Goal: Communication & Community: Connect with others

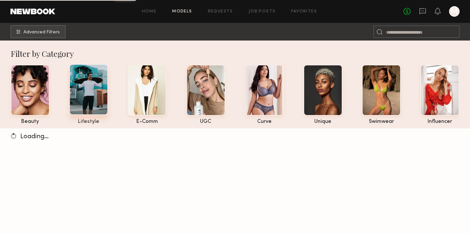
click at [90, 101] on div at bounding box center [88, 89] width 39 height 51
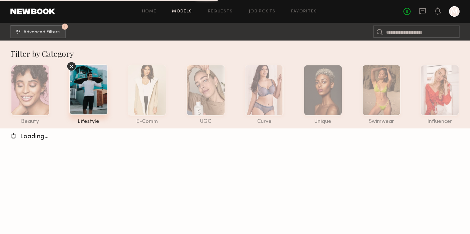
click at [90, 105] on div at bounding box center [88, 89] width 39 height 51
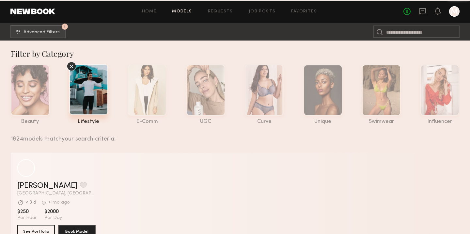
click at [91, 96] on div at bounding box center [88, 89] width 39 height 51
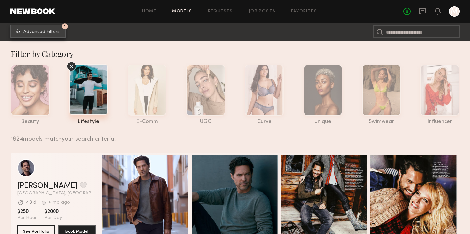
click at [39, 31] on span "Advanced Filters" at bounding box center [41, 32] width 36 height 5
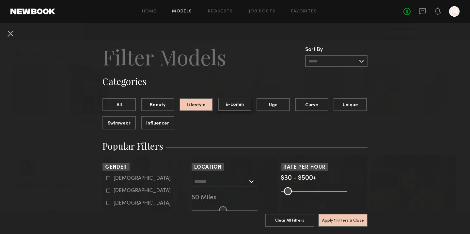
click at [232, 103] on button "E-comm" at bounding box center [234, 104] width 33 height 13
click at [202, 106] on button "Lifestyle" at bounding box center [195, 104] width 33 height 13
click at [234, 106] on button "E-comm" at bounding box center [234, 104] width 33 height 13
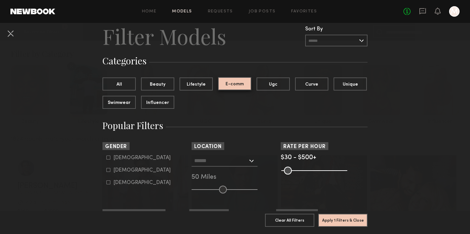
scroll to position [21, 0]
click at [110, 159] on label "[DEMOGRAPHIC_DATA]" at bounding box center [138, 157] width 64 height 4
type input "*"
click at [225, 84] on button "E-comm" at bounding box center [234, 83] width 33 height 13
click at [118, 84] on button "All" at bounding box center [118, 83] width 33 height 13
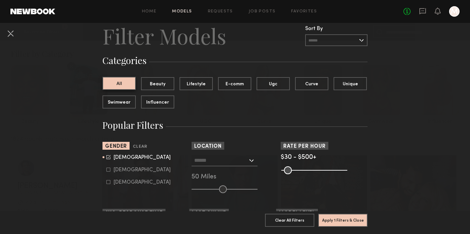
scroll to position [52, 0]
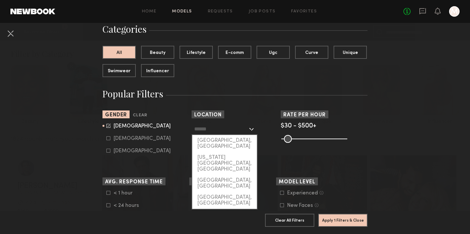
click at [227, 130] on input "text" at bounding box center [220, 128] width 53 height 11
click at [229, 139] on div "[GEOGRAPHIC_DATA], [GEOGRAPHIC_DATA]" at bounding box center [224, 143] width 65 height 17
type input "**********"
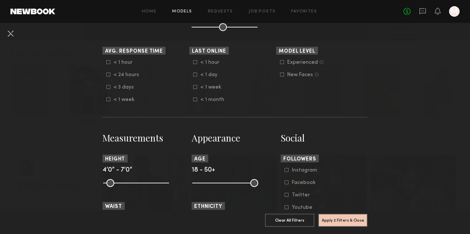
scroll to position [184, 0]
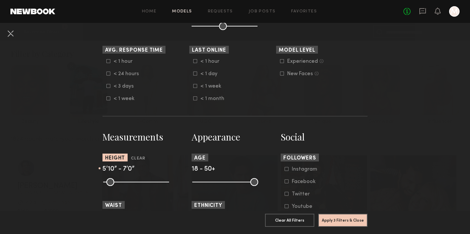
drag, startPoint x: 106, startPoint y: 182, endPoint x: 142, endPoint y: 187, distance: 36.3
type input "**"
click at [142, 186] on input "range" at bounding box center [136, 182] width 66 height 8
drag, startPoint x: 164, startPoint y: 182, endPoint x: 146, endPoint y: 182, distance: 17.9
type input "**"
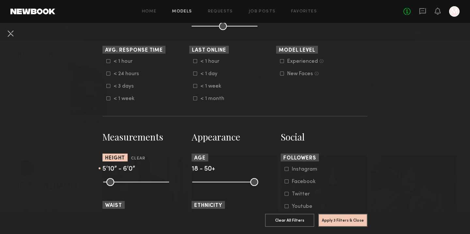
click at [146, 182] on input "range" at bounding box center [136, 182] width 66 height 8
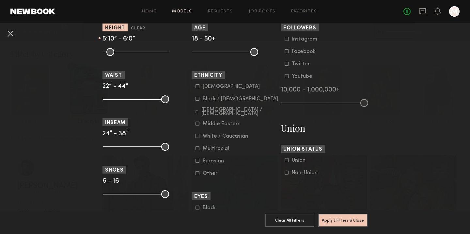
scroll to position [321, 0]
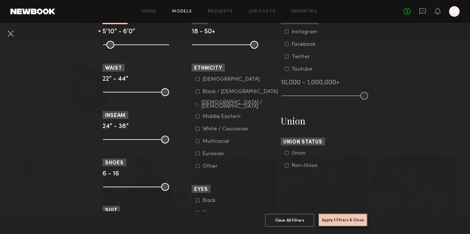
click at [335, 217] on button "Apply 3 Filters & Close" at bounding box center [342, 219] width 49 height 13
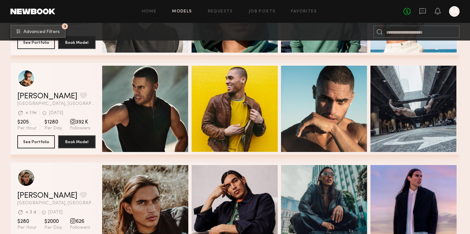
scroll to position [1153, 0]
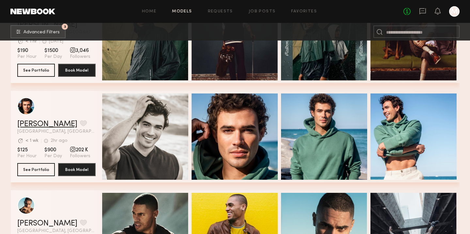
click at [28, 121] on link "[PERSON_NAME]" at bounding box center [47, 124] width 60 height 8
click at [41, 169] on button "See Portfolio" at bounding box center [36, 168] width 38 height 13
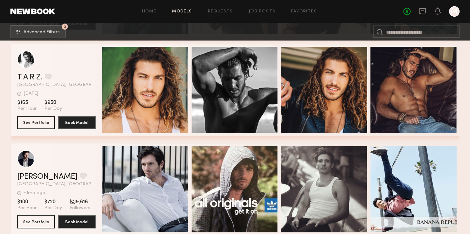
scroll to position [12113, 0]
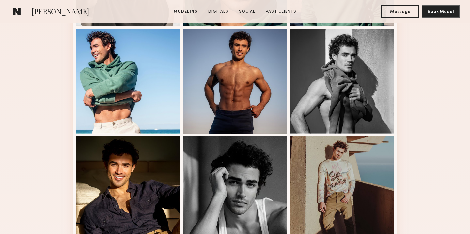
scroll to position [267, 0]
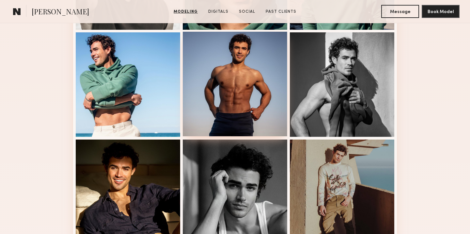
click at [228, 86] on div at bounding box center [235, 84] width 104 height 104
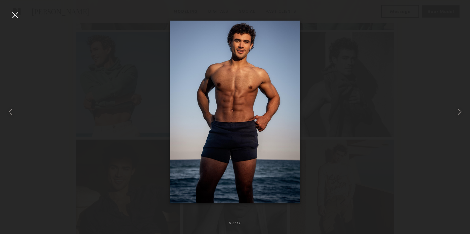
click at [318, 80] on div at bounding box center [235, 111] width 470 height 202
click at [104, 118] on div at bounding box center [235, 111] width 470 height 202
click at [15, 113] on common-icon at bounding box center [10, 111] width 10 height 10
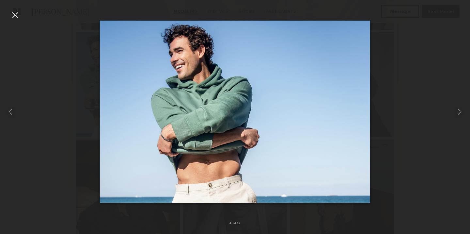
click at [16, 15] on div at bounding box center [15, 15] width 10 height 10
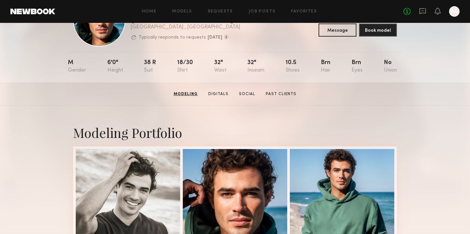
scroll to position [0, 0]
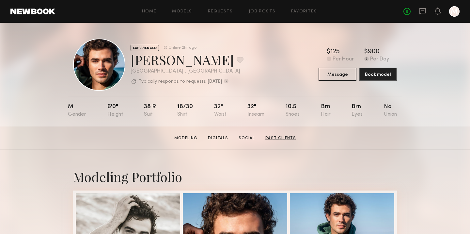
click at [277, 138] on link "Past Clients" at bounding box center [281, 138] width 36 height 6
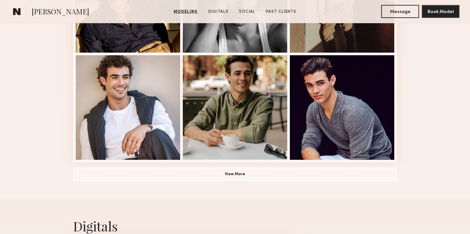
scroll to position [448, 0]
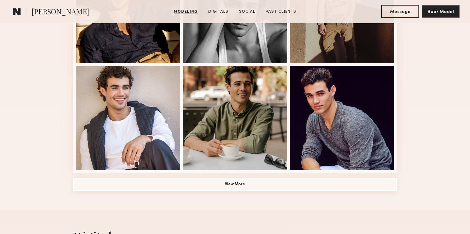
click at [246, 186] on button "View More" at bounding box center [235, 183] width 324 height 13
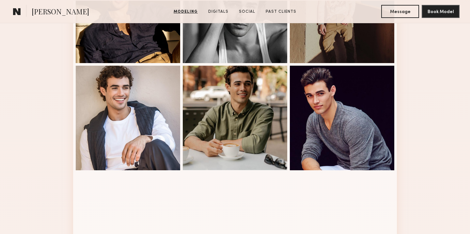
scroll to position [612, 0]
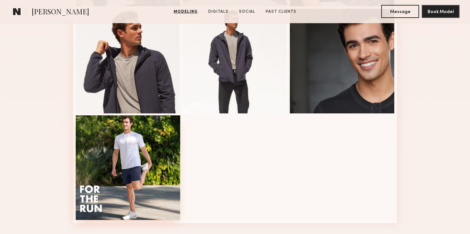
click at [133, 166] on div at bounding box center [128, 167] width 104 height 104
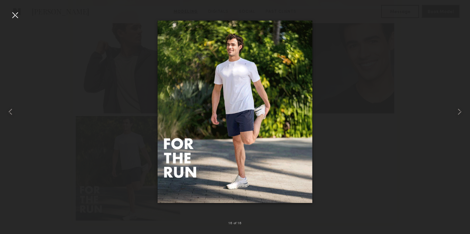
click at [133, 166] on div at bounding box center [235, 111] width 470 height 202
click at [328, 109] on div at bounding box center [235, 111] width 470 height 202
click at [445, 19] on div at bounding box center [235, 111] width 470 height 202
click at [118, 38] on div at bounding box center [235, 111] width 470 height 202
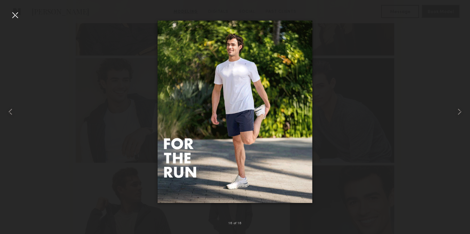
click at [19, 12] on div at bounding box center [15, 15] width 10 height 10
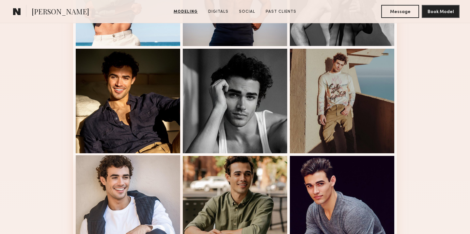
scroll to position [348, 0]
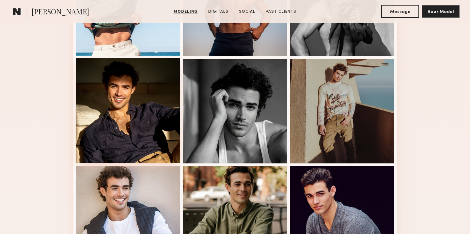
click at [153, 121] on div at bounding box center [128, 110] width 104 height 104
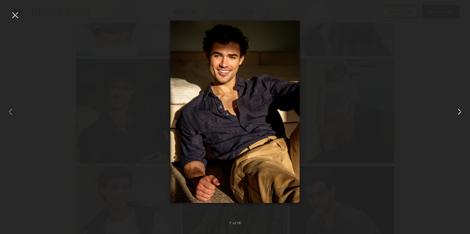
click at [457, 114] on common-icon at bounding box center [459, 111] width 10 height 10
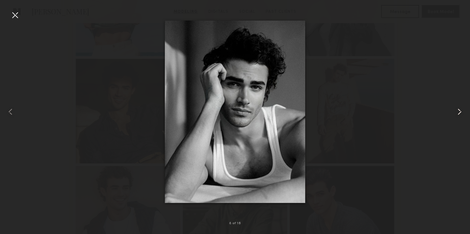
click at [457, 114] on common-icon at bounding box center [459, 111] width 10 height 10
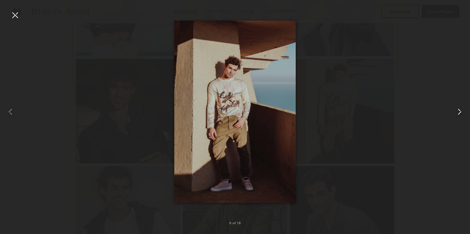
click at [457, 113] on common-icon at bounding box center [459, 111] width 10 height 10
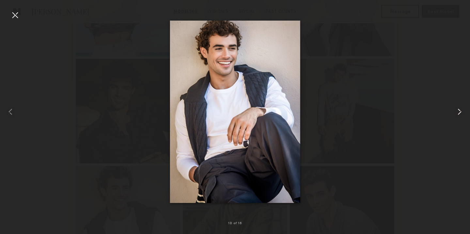
click at [457, 113] on common-icon at bounding box center [459, 111] width 10 height 10
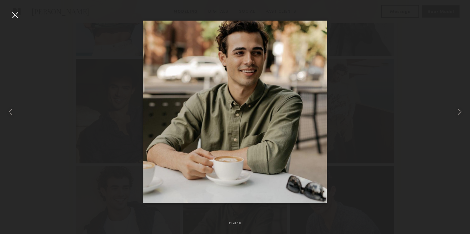
click at [440, 78] on div at bounding box center [235, 111] width 470 height 202
click at [453, 24] on div at bounding box center [460, 111] width 19 height 202
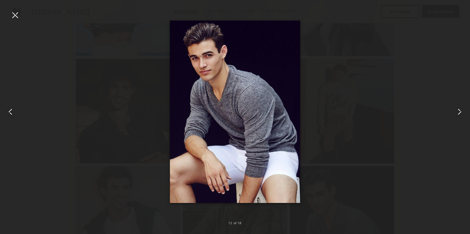
click at [32, 29] on div at bounding box center [235, 111] width 470 height 202
click at [18, 15] on div at bounding box center [15, 15] width 10 height 10
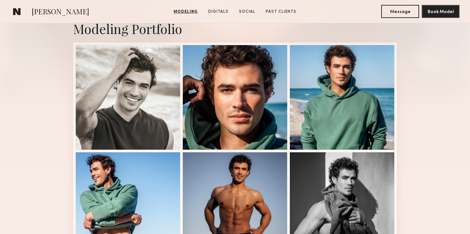
scroll to position [142, 0]
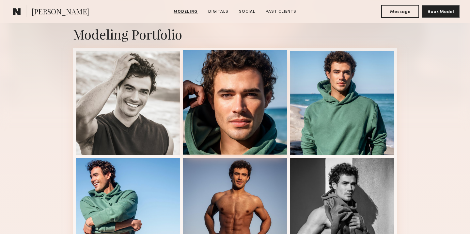
click at [237, 88] on div at bounding box center [235, 102] width 104 height 104
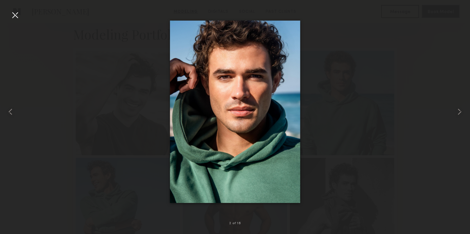
click at [108, 131] on div at bounding box center [235, 111] width 470 height 202
click at [19, 16] on div at bounding box center [15, 15] width 10 height 10
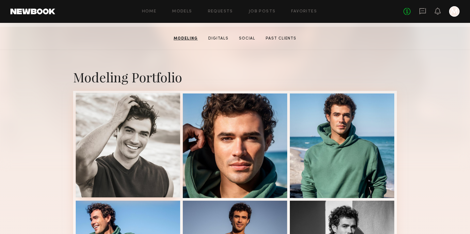
scroll to position [0, 0]
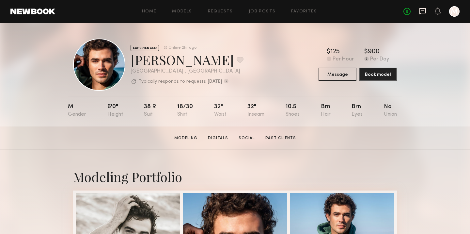
click at [421, 12] on icon at bounding box center [422, 11] width 7 height 6
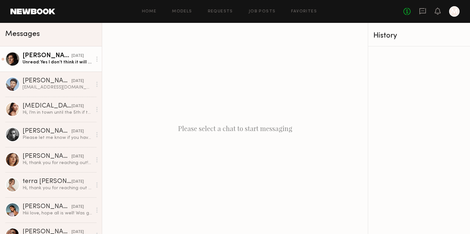
click at [53, 60] on div "Unread: Yes I don’t think it will be worth it this time.. but please let’s stay…" at bounding box center [57, 62] width 69 height 6
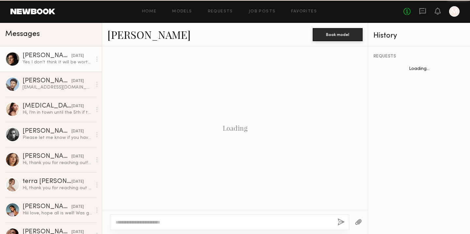
scroll to position [296, 0]
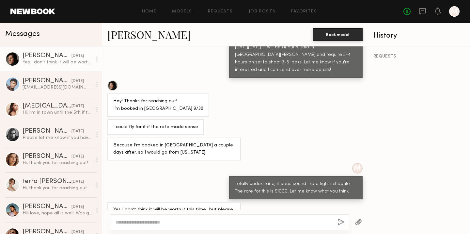
click at [160, 220] on textarea at bounding box center [223, 222] width 217 height 7
drag, startPoint x: 254, startPoint y: 223, endPoint x: 225, endPoint y: 223, distance: 28.4
click at [225, 223] on textarea "**********" at bounding box center [223, 222] width 217 height 7
type textarea "**********"
click at [340, 223] on button "button" at bounding box center [340, 222] width 7 height 8
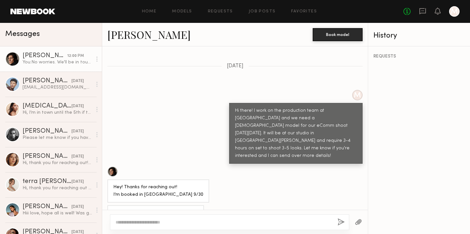
scroll to position [200, 0]
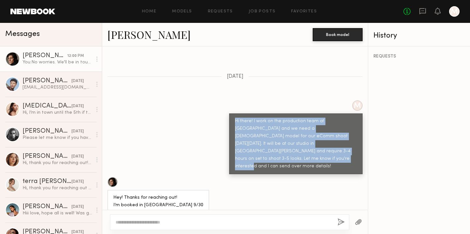
drag, startPoint x: 330, startPoint y: 138, endPoint x: 228, endPoint y: 106, distance: 107.1
click at [228, 106] on div "M Hi there! I work on the production team at LUNYA and we need a male model for…" at bounding box center [235, 137] width 266 height 74
copy div "Hi there! I work on the production team at LUNYA and we need a male model for o…"
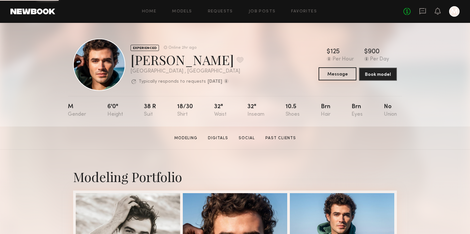
click at [334, 76] on button "Message" at bounding box center [337, 73] width 38 height 13
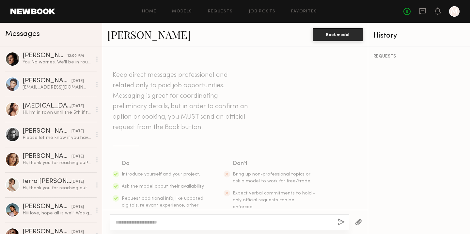
click at [186, 220] on textarea at bounding box center [223, 222] width 217 height 7
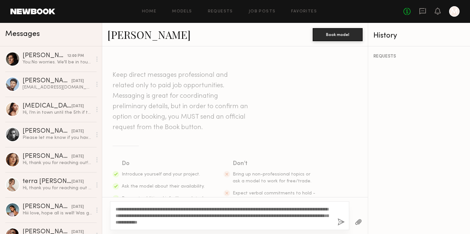
type textarea "**********"
click at [340, 220] on button "button" at bounding box center [340, 222] width 7 height 8
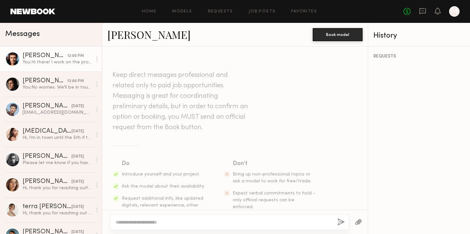
scroll to position [141, 0]
